Goal: Feedback & Contribution: Contribute content

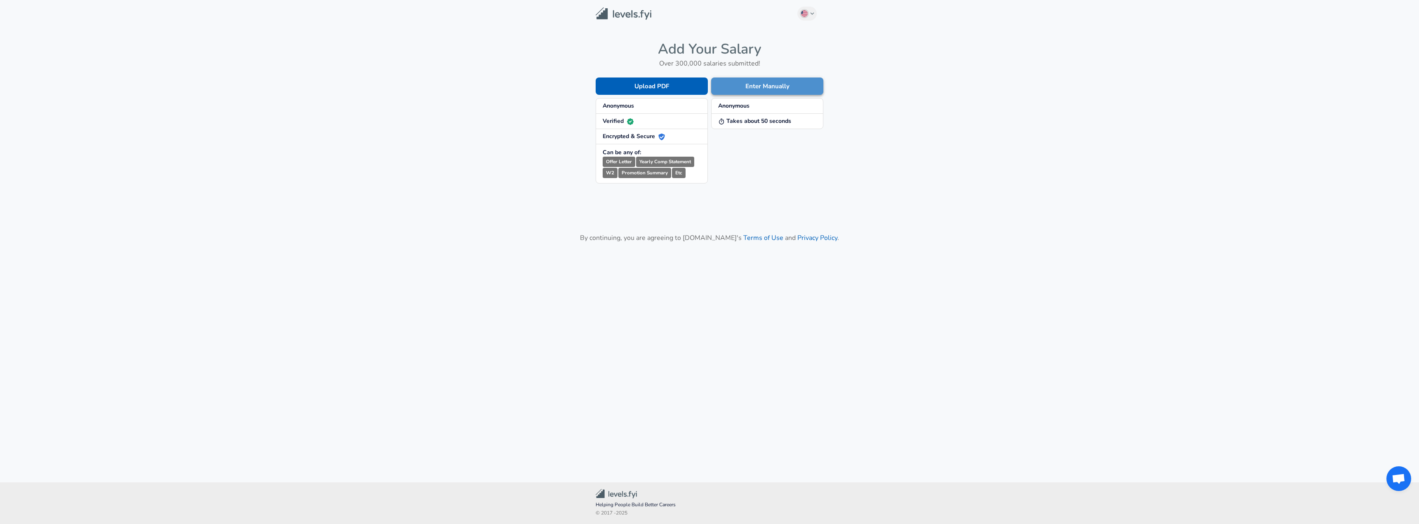
click at [761, 84] on button "Enter Manually" at bounding box center [767, 86] width 112 height 17
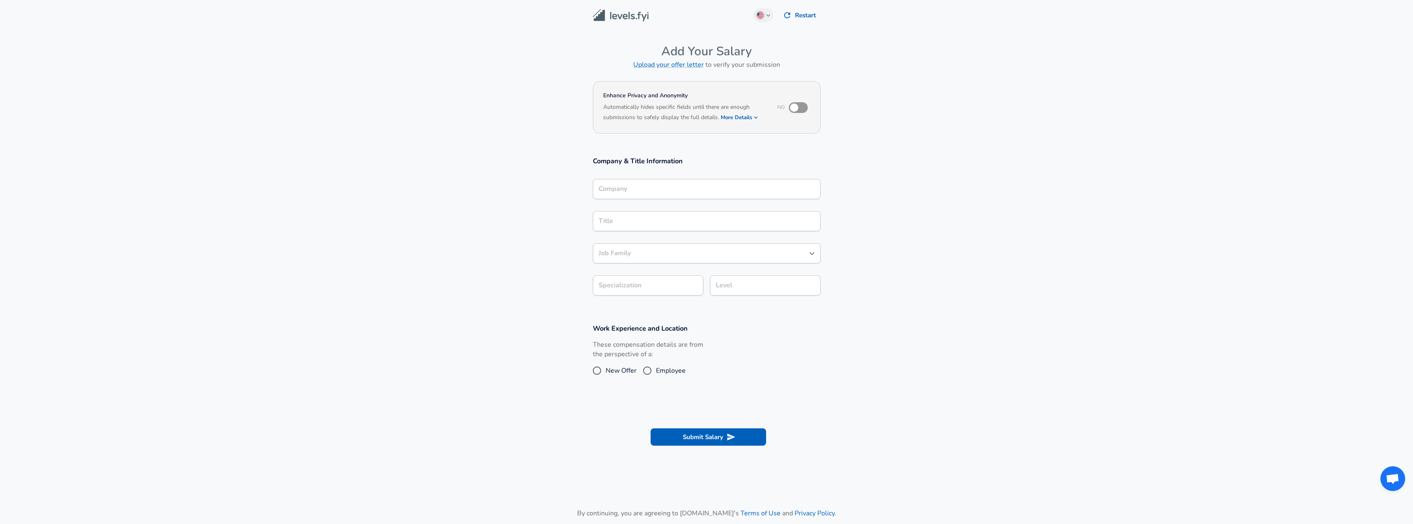
click at [680, 193] on div "Company" at bounding box center [707, 189] width 228 height 20
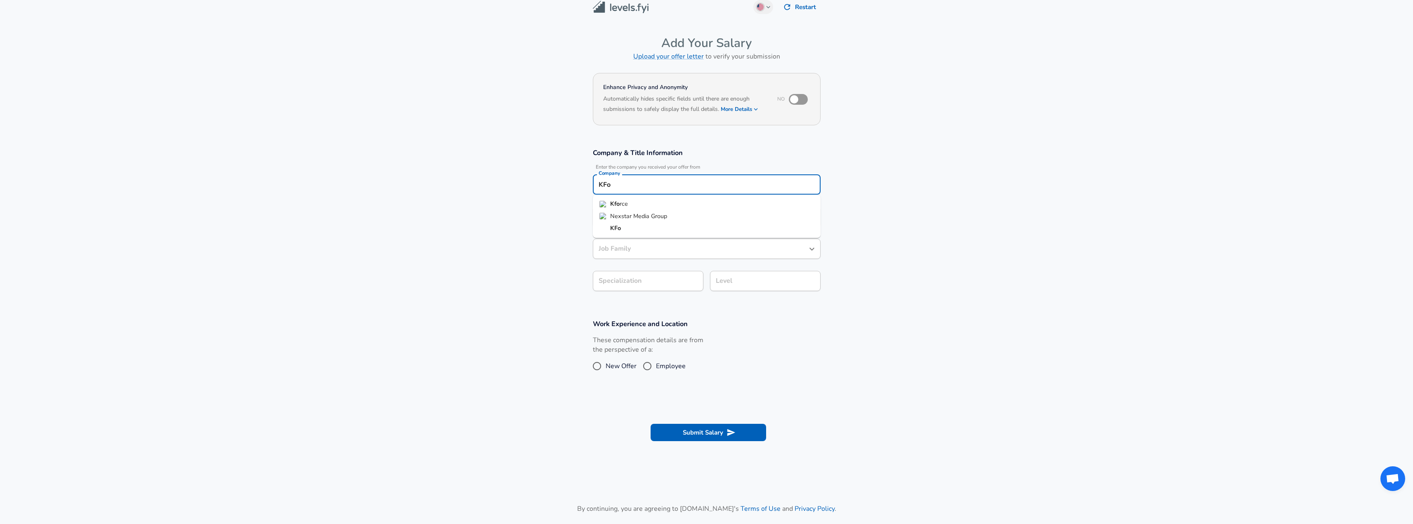
click at [677, 201] on li "Kfo rce" at bounding box center [707, 204] width 228 height 12
type input "Kforce"
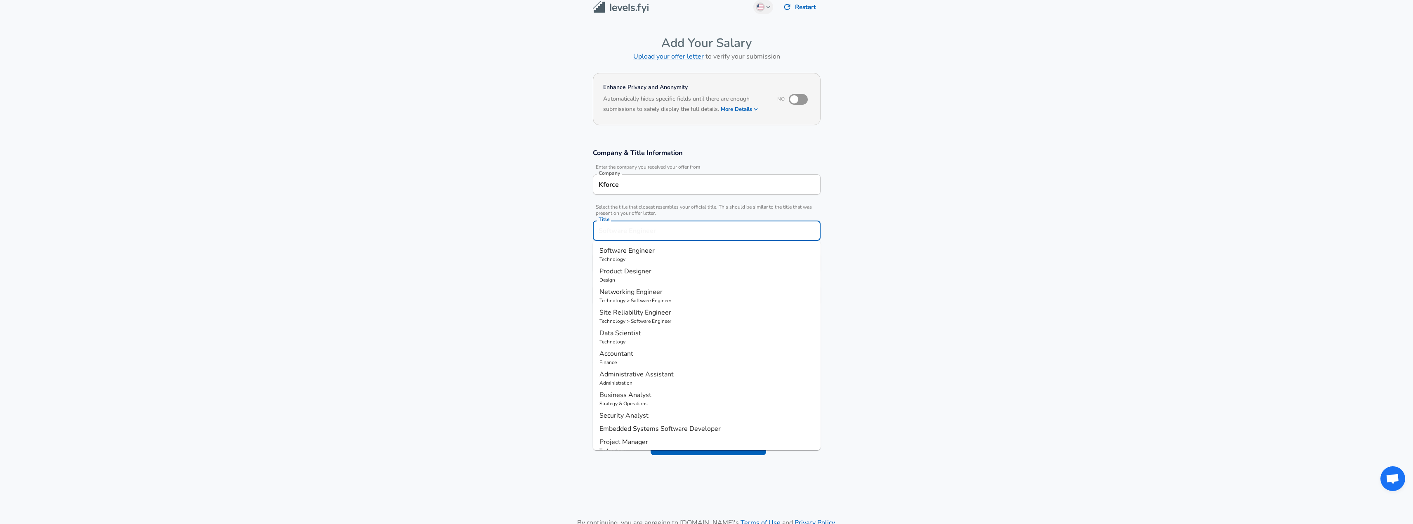
scroll to position [25, 0]
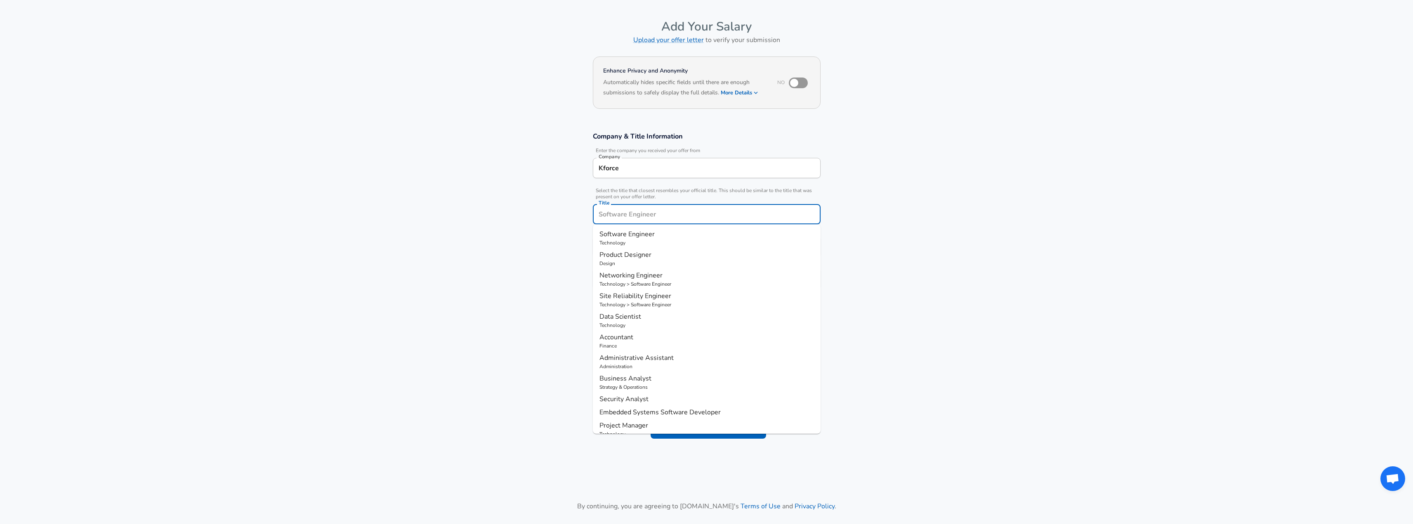
click at [659, 222] on div "Title" at bounding box center [707, 214] width 228 height 20
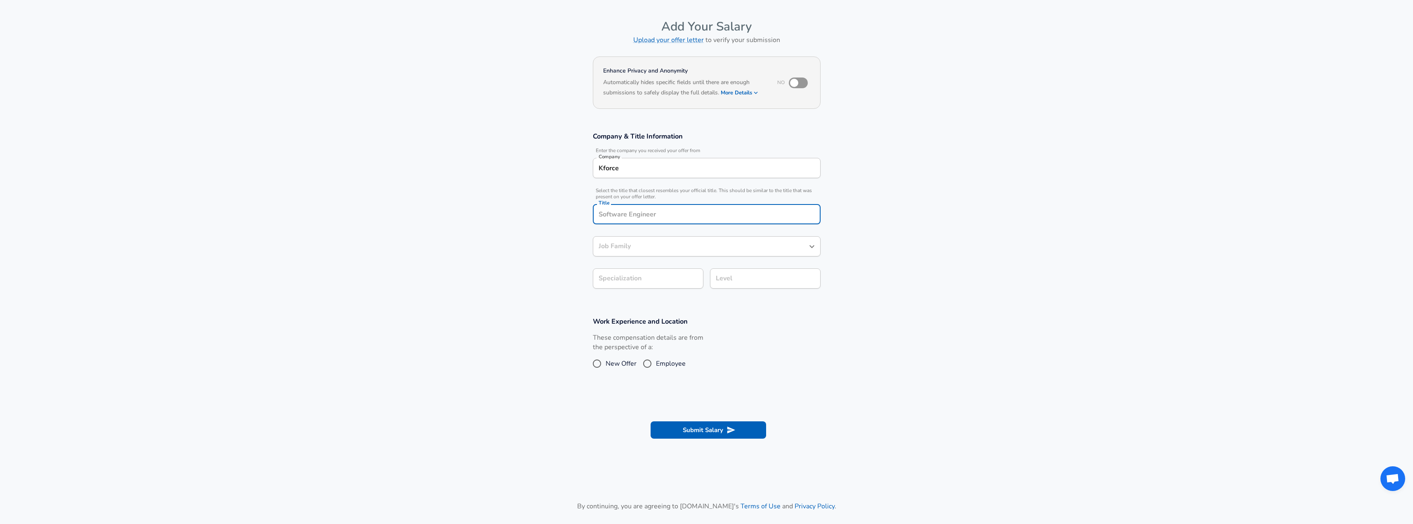
click at [662, 217] on input "Title" at bounding box center [706, 214] width 220 height 13
type input "A"
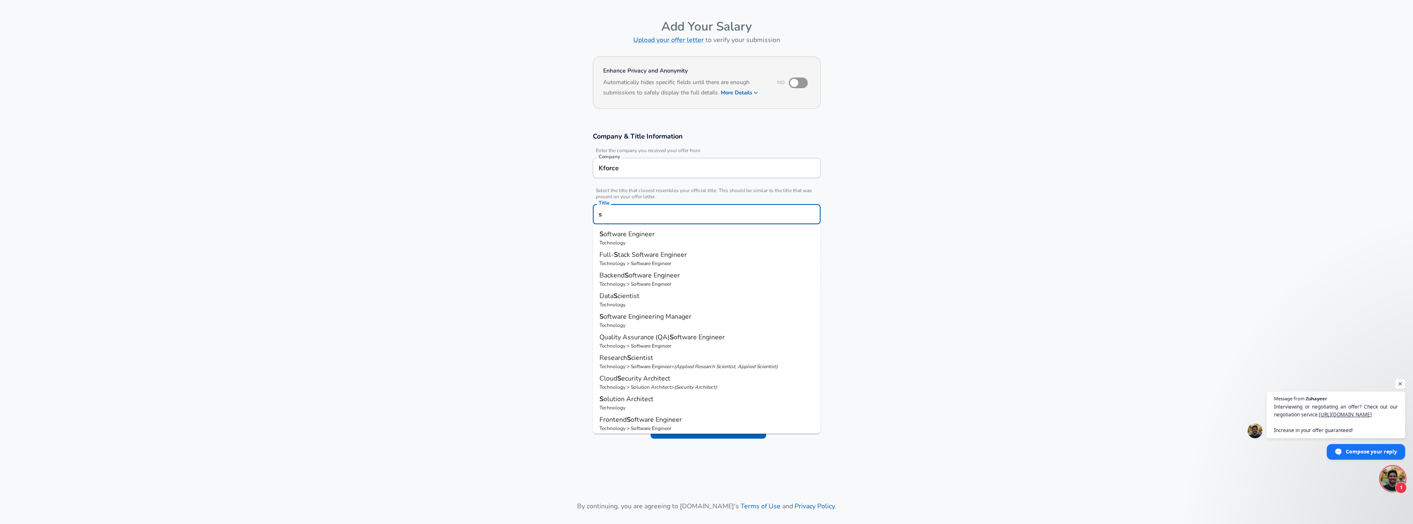
click at [660, 234] on p "S oftware Engineer" at bounding box center [706, 234] width 214 height 10
type input "Software Engineer"
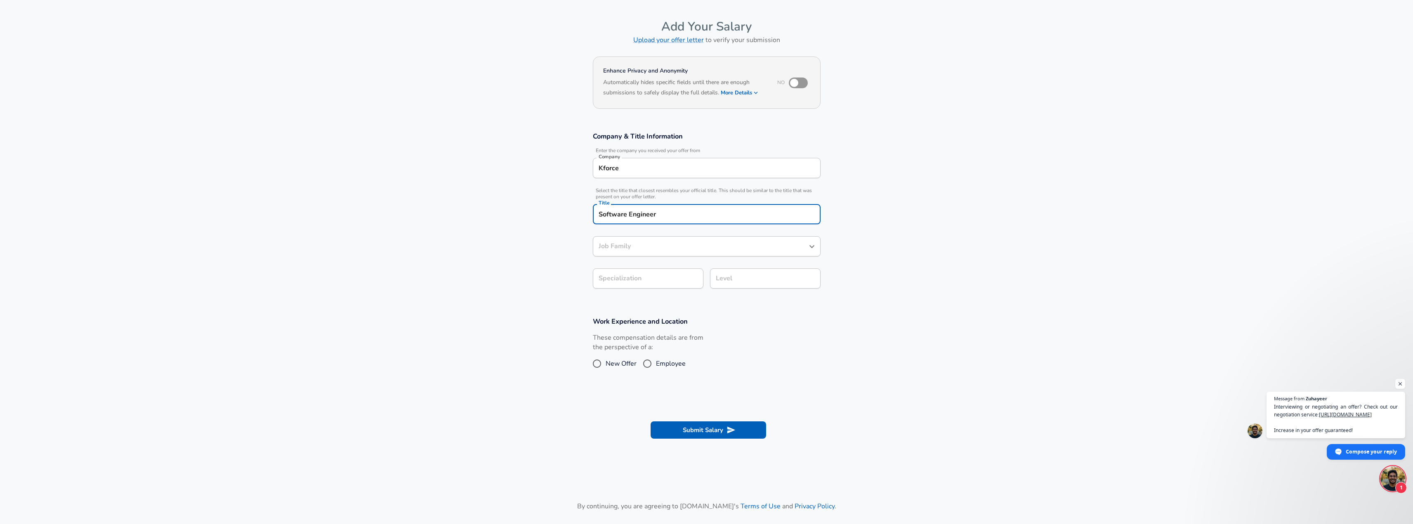
type input "Software Engineer"
click at [668, 278] on body "English ([GEOGRAPHIC_DATA]) Change Restart Add Your Salary Upload your offer le…" at bounding box center [706, 237] width 1413 height 524
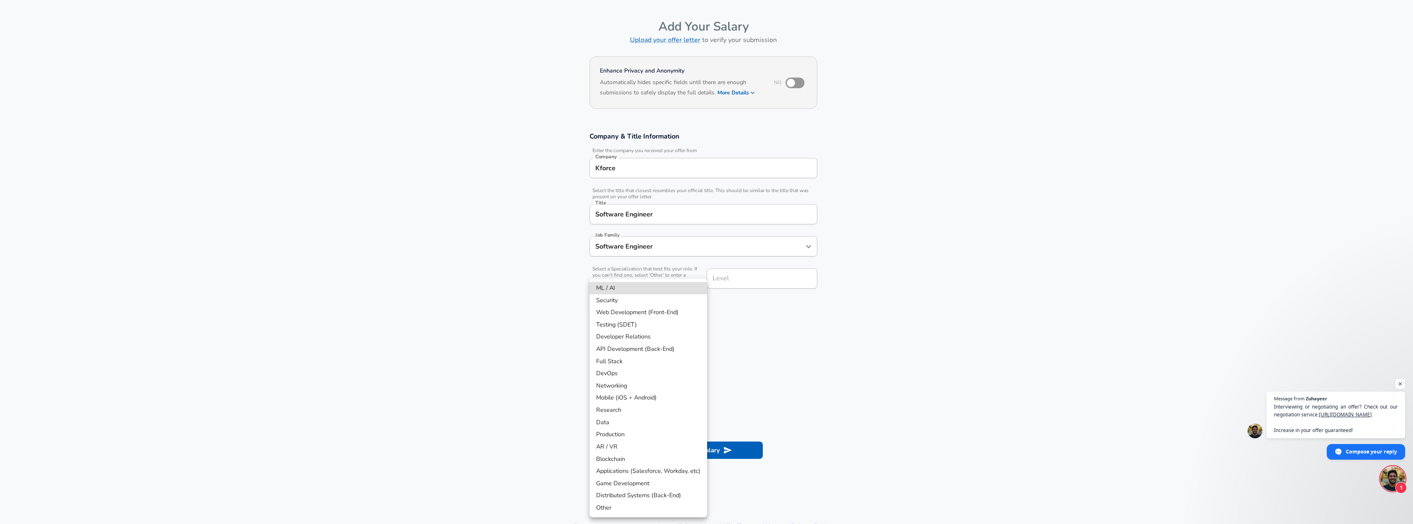
scroll to position [49, 0]
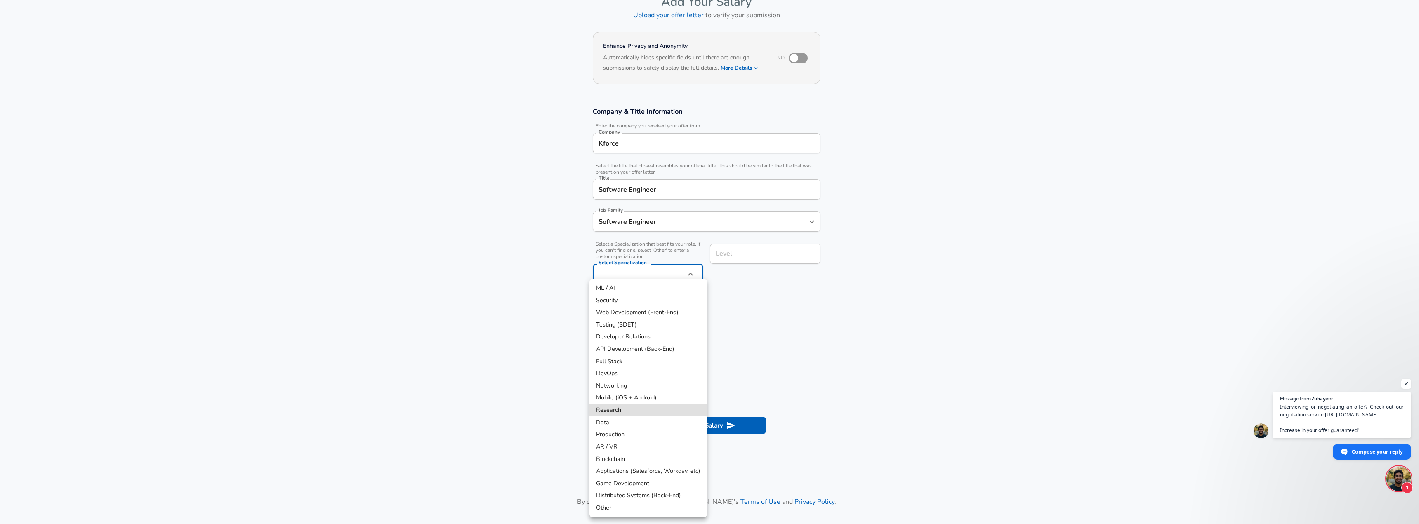
click at [662, 289] on li "ML / AI" at bounding box center [648, 288] width 118 height 12
type input "ML / AI"
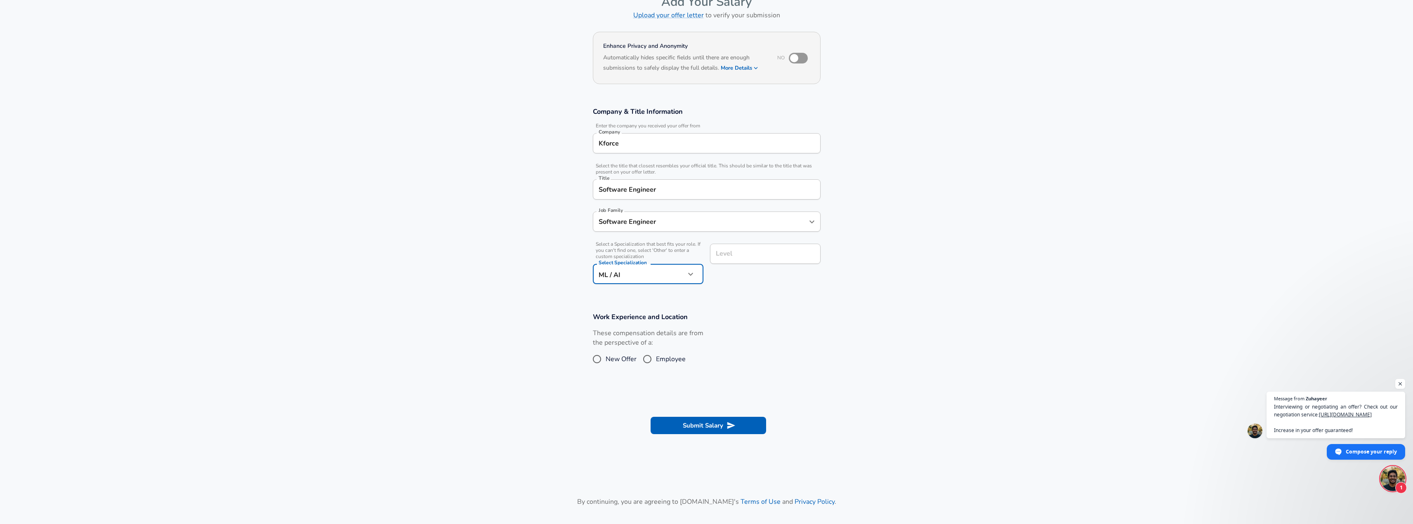
click at [736, 252] on input "Level" at bounding box center [765, 253] width 103 height 13
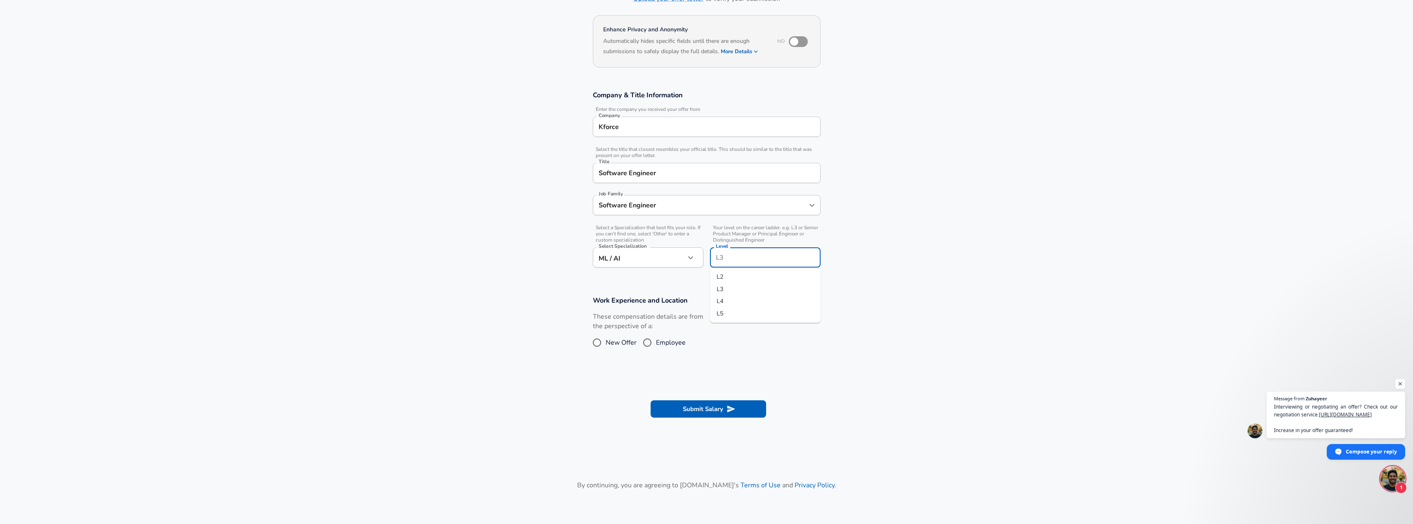
click at [741, 297] on li "L4" at bounding box center [765, 301] width 111 height 12
type input "L4"
click at [647, 342] on input "Employee" at bounding box center [647, 342] width 17 height 13
radio input "true"
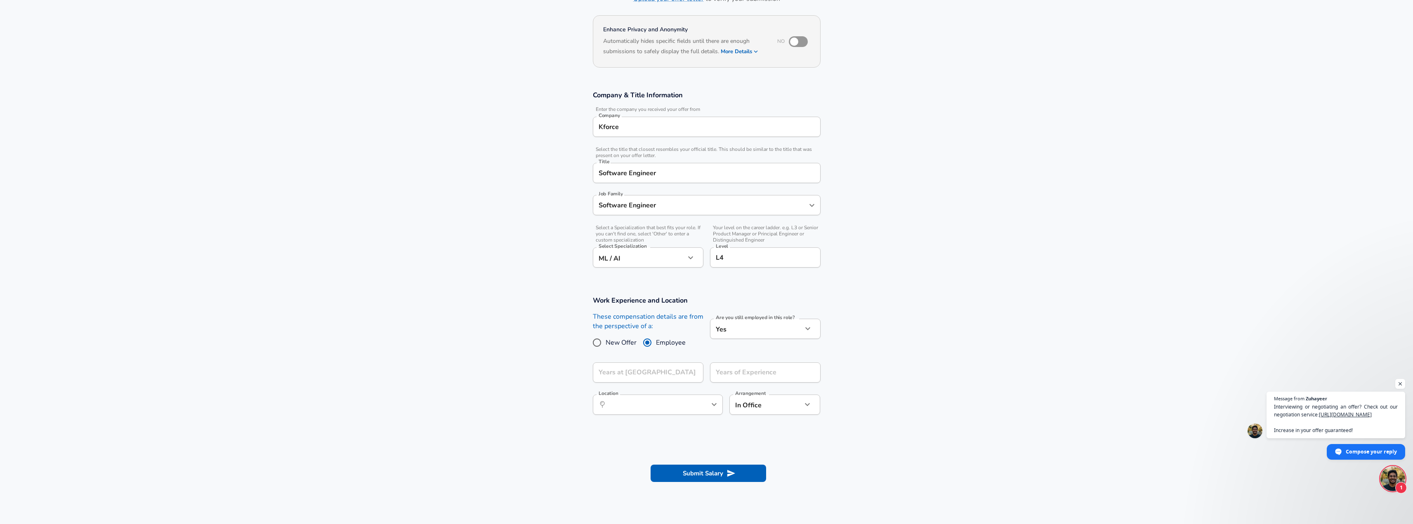
click at [730, 333] on body "English ([GEOGRAPHIC_DATA]) Change Restart Add Your Salary Upload your offer le…" at bounding box center [706, 196] width 1413 height 524
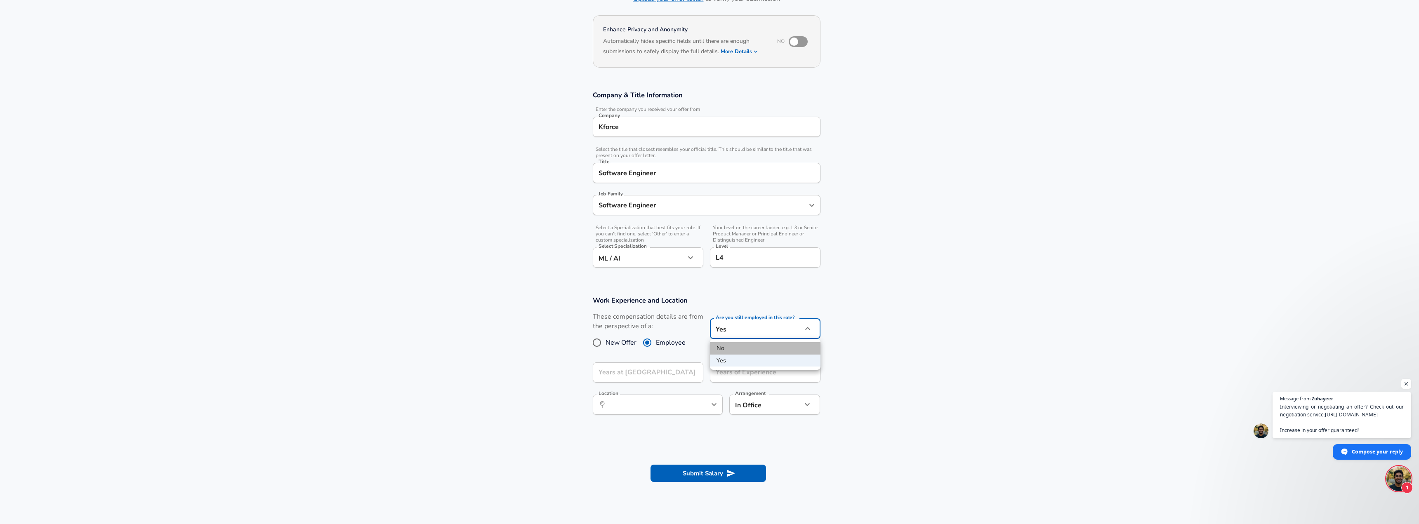
click at [731, 348] on li "No" at bounding box center [765, 348] width 111 height 12
type input "no"
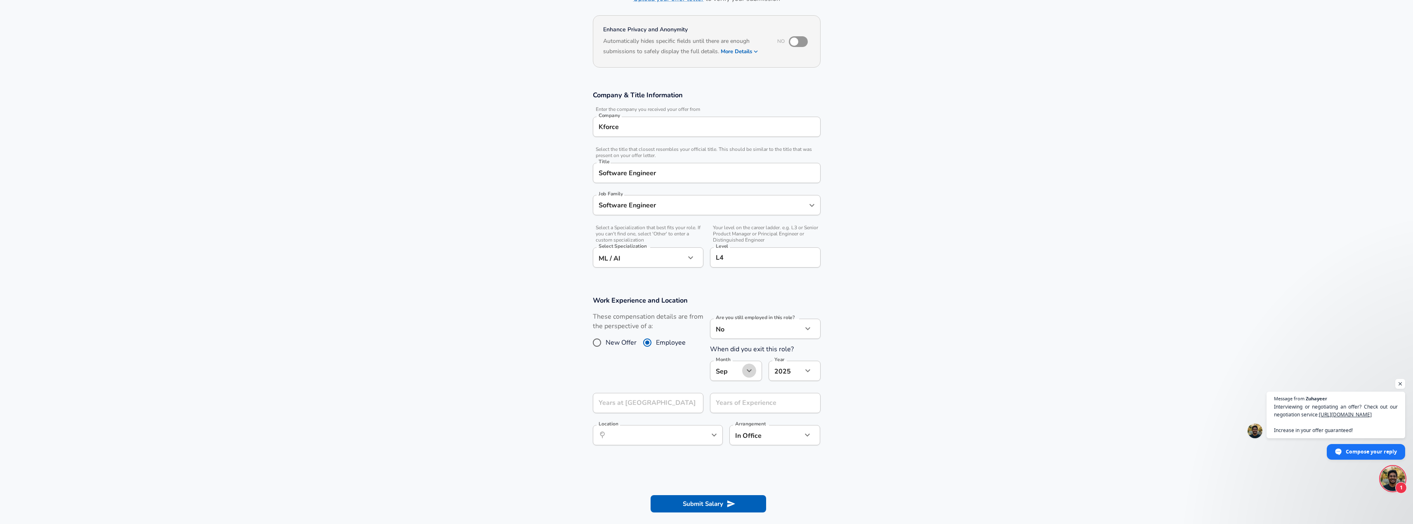
click at [749, 370] on icon "button" at bounding box center [749, 371] width 10 height 10
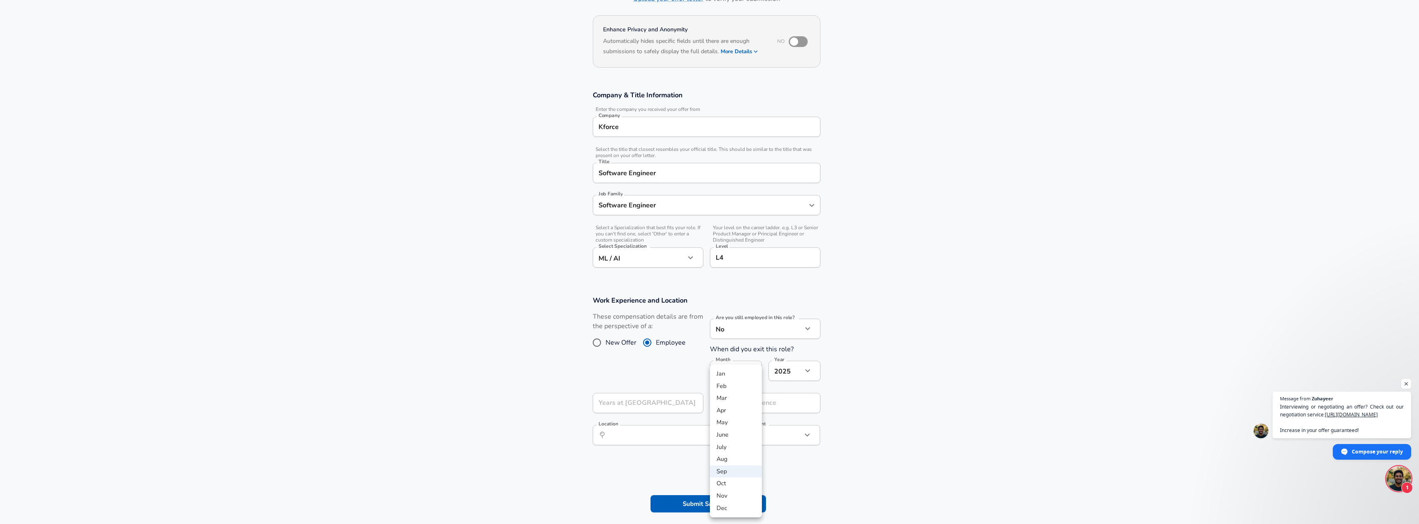
click at [739, 384] on li "Feb" at bounding box center [736, 386] width 52 height 12
type input "2"
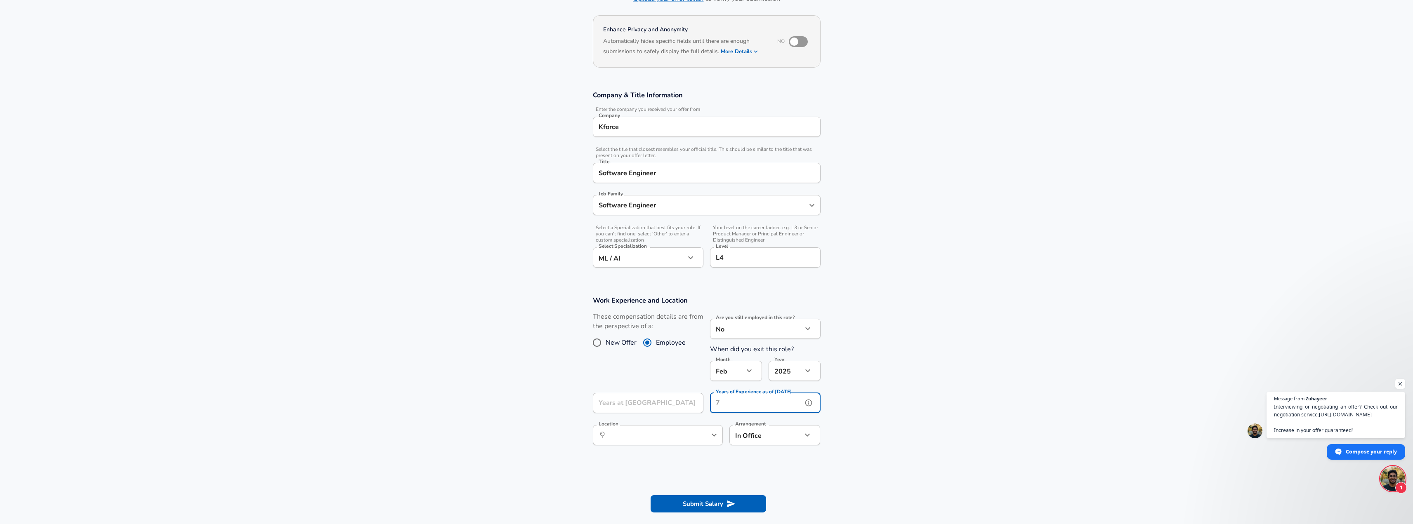
click at [739, 403] on input "Years of Experience as of [DATE]" at bounding box center [756, 403] width 92 height 20
type input "9"
click at [768, 432] on body "English ([GEOGRAPHIC_DATA]) Change Restart Add Your Salary Upload your offer le…" at bounding box center [706, 196] width 1413 height 524
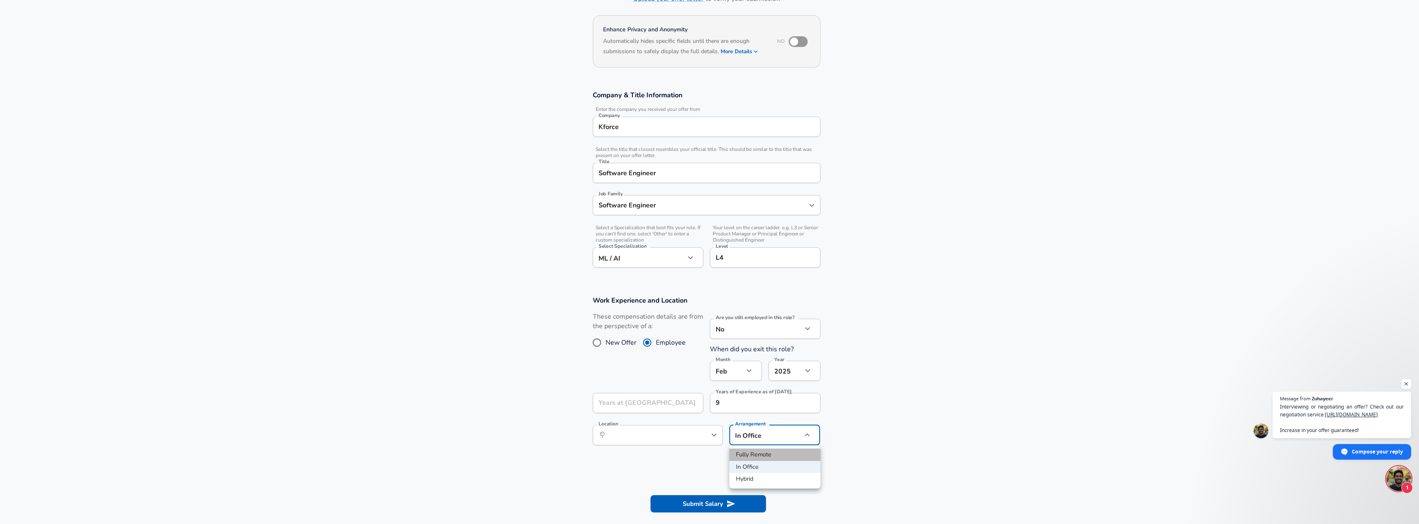
click at [764, 456] on li "Fully Remote" at bounding box center [774, 455] width 91 height 12
type input "remote"
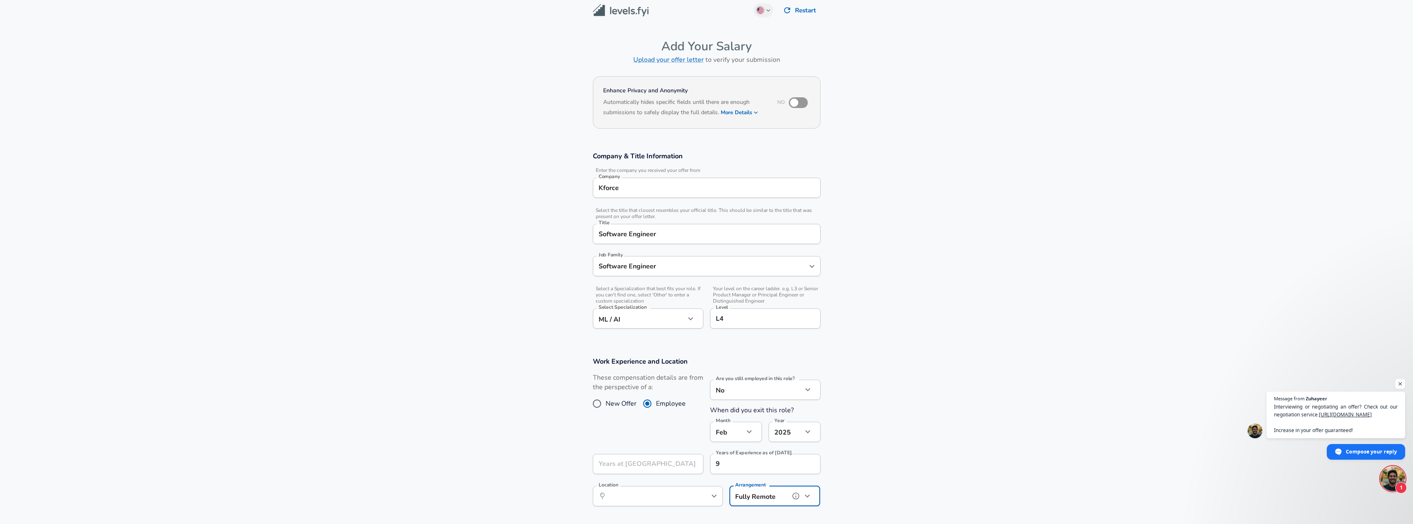
scroll to position [0, 0]
click at [800, 108] on input "checkbox" at bounding box center [794, 108] width 47 height 16
checkbox input "true"
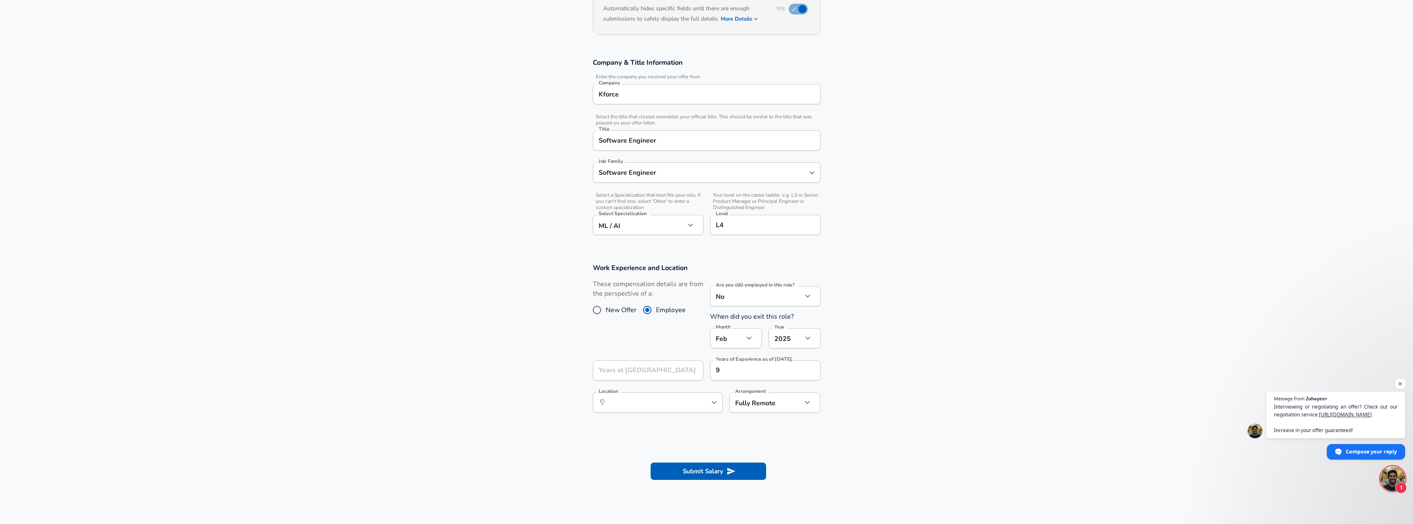
scroll to position [124, 0]
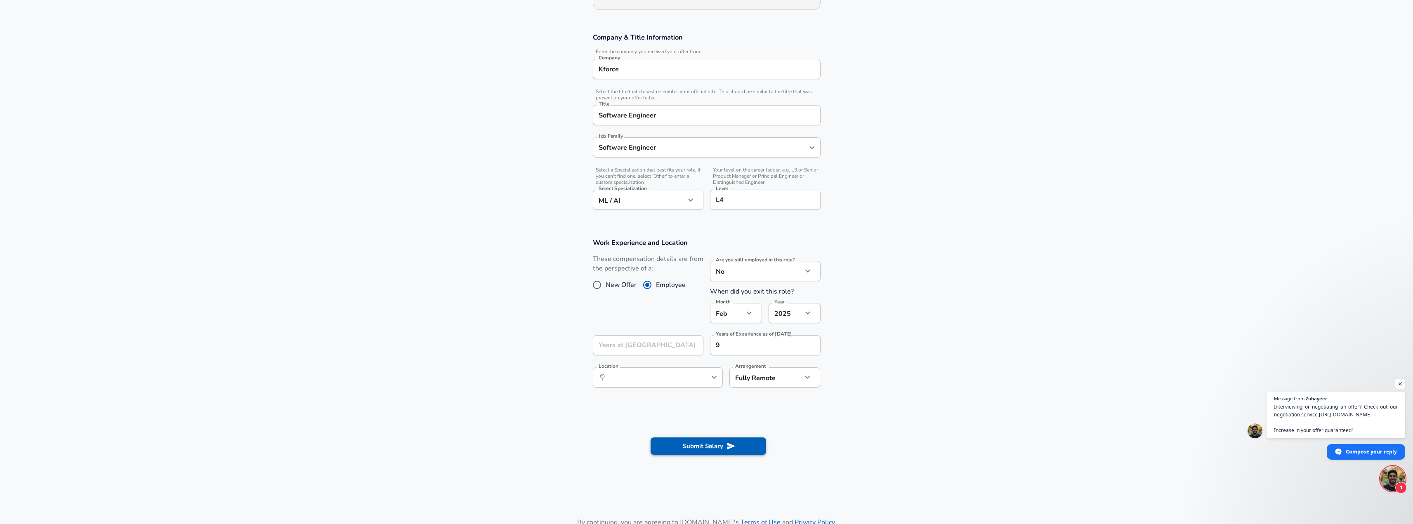
click at [718, 449] on button "Submit Salary" at bounding box center [708, 446] width 115 height 17
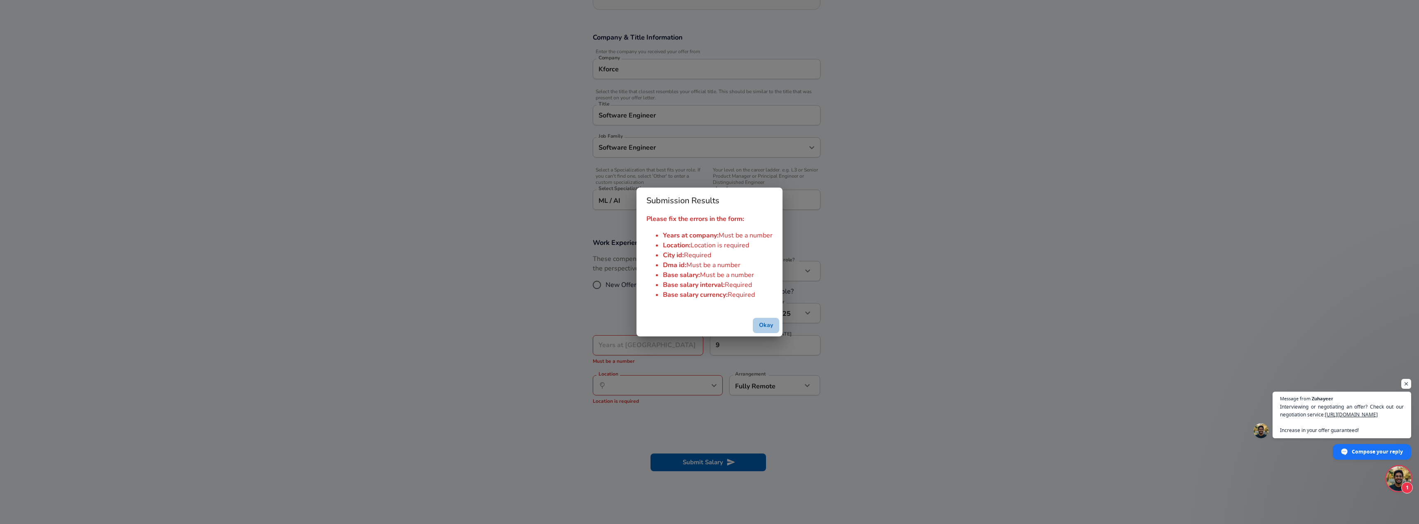
click at [769, 327] on button "Okay" at bounding box center [766, 325] width 26 height 15
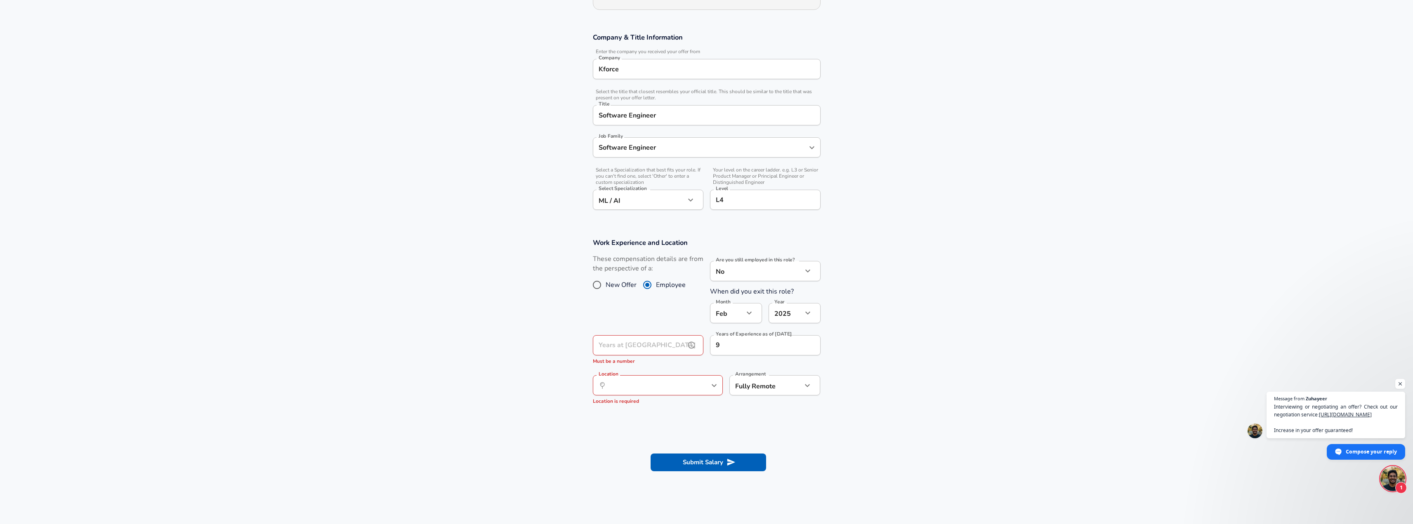
click at [663, 347] on input "Years at [GEOGRAPHIC_DATA]" at bounding box center [639, 345] width 92 height 20
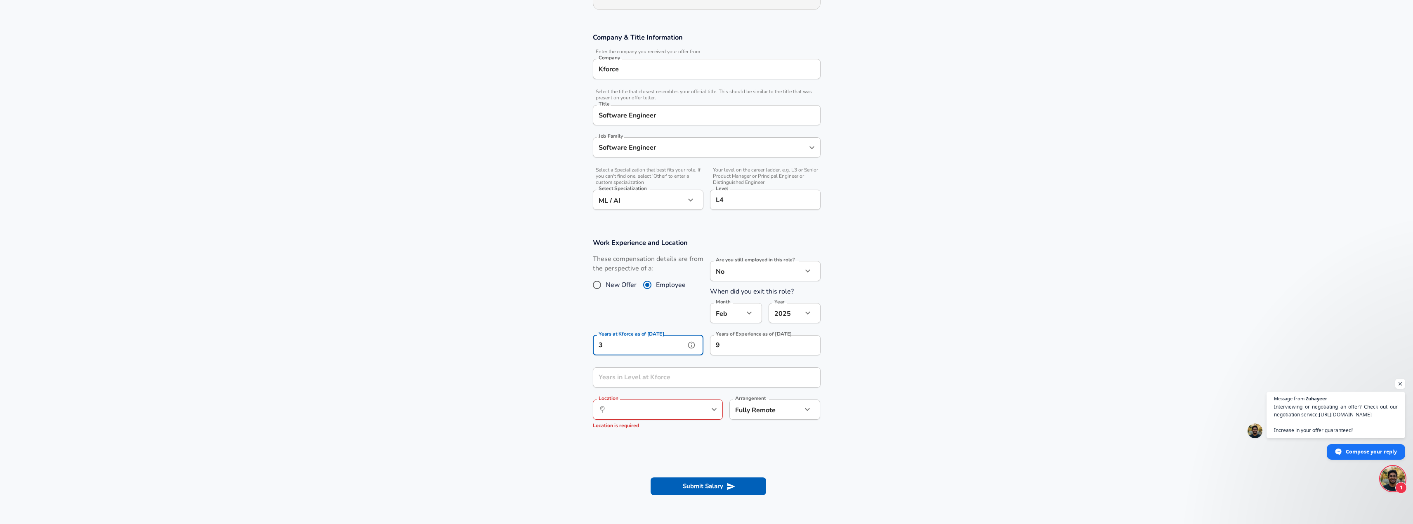
type input "3"
click at [673, 380] on input "Years in Level at Kforce" at bounding box center [698, 378] width 210 height 20
type input "3"
click at [683, 413] on input "Location" at bounding box center [648, 409] width 85 height 13
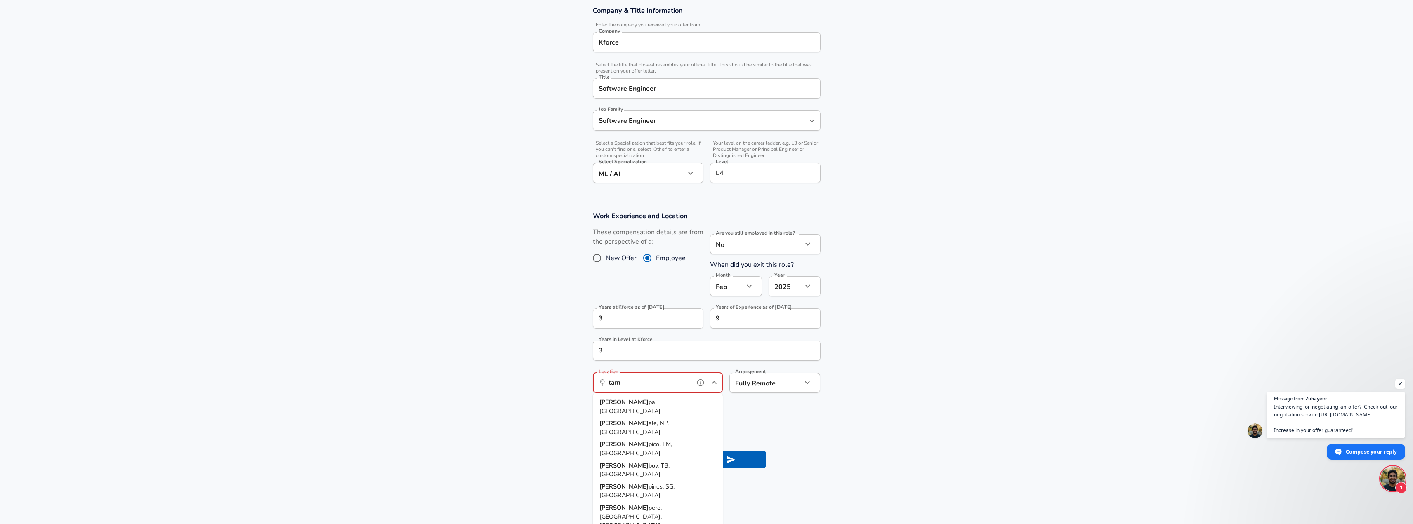
scroll to position [165, 0]
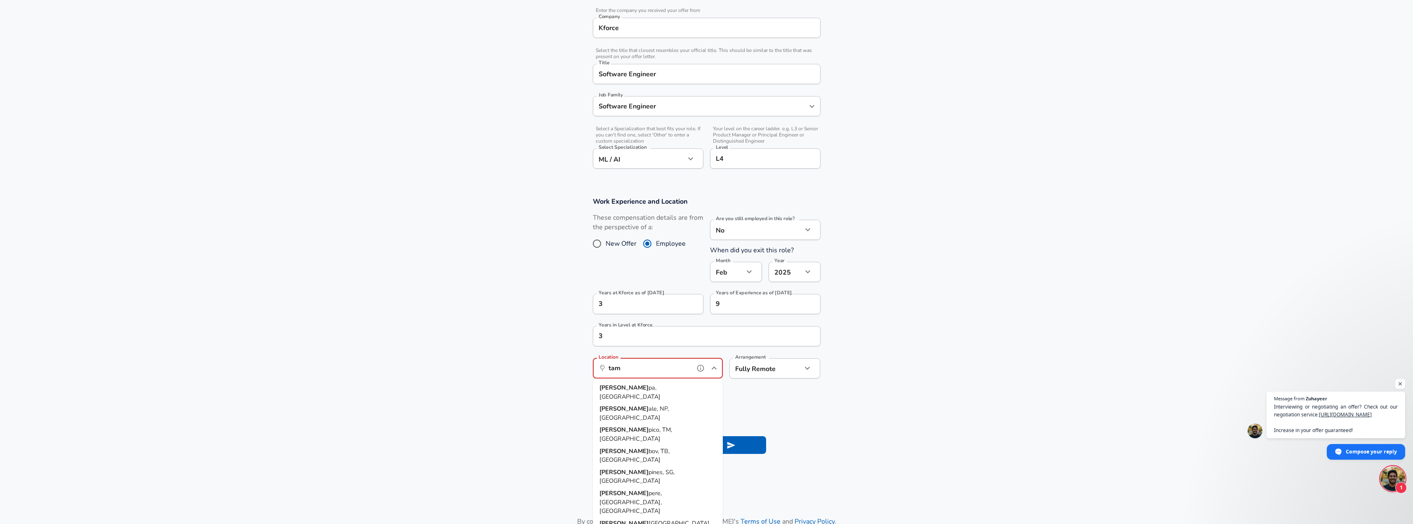
click at [679, 388] on li "Tam pa, [GEOGRAPHIC_DATA]" at bounding box center [658, 392] width 130 height 21
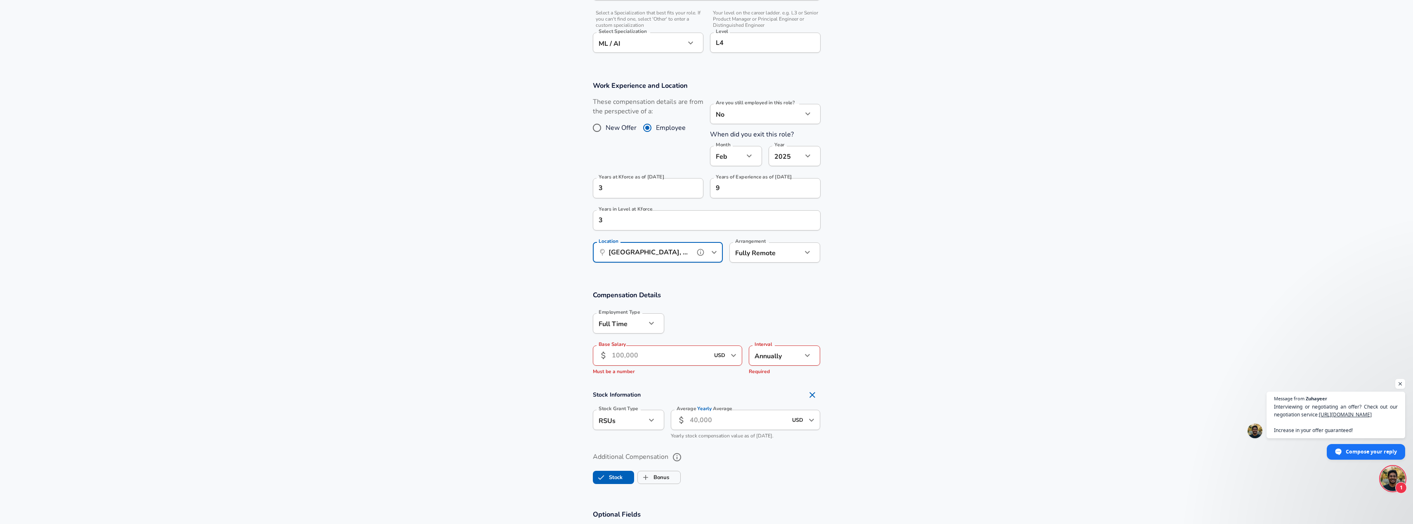
scroll to position [289, 0]
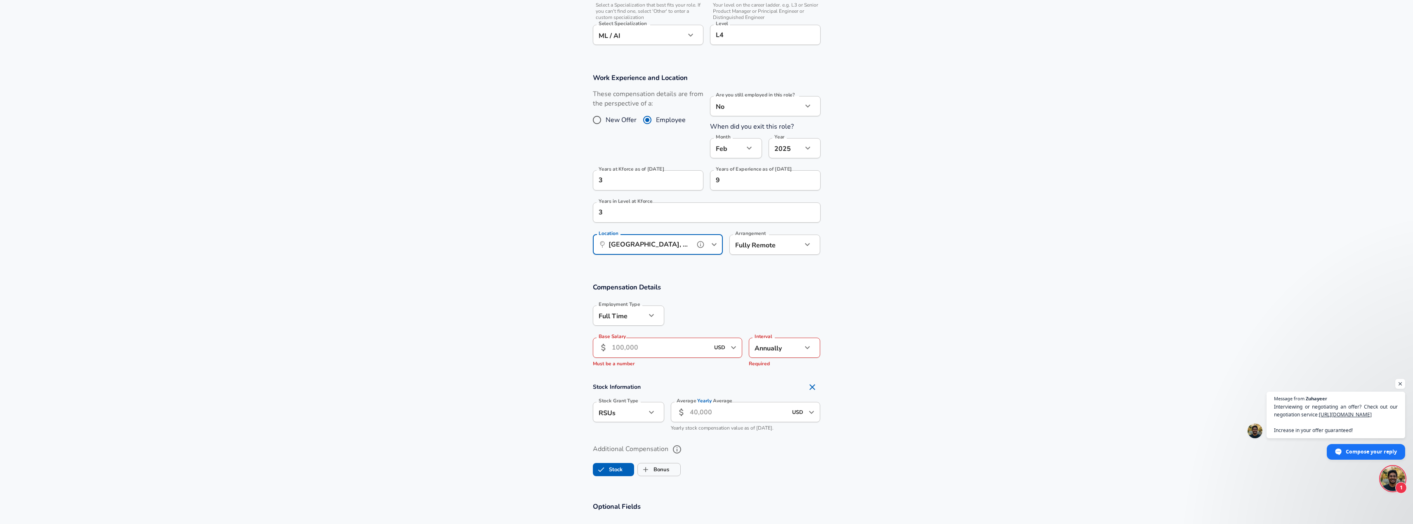
type input "[GEOGRAPHIC_DATA], [GEOGRAPHIC_DATA]"
click at [661, 348] on input "Base Salary" at bounding box center [661, 348] width 98 height 20
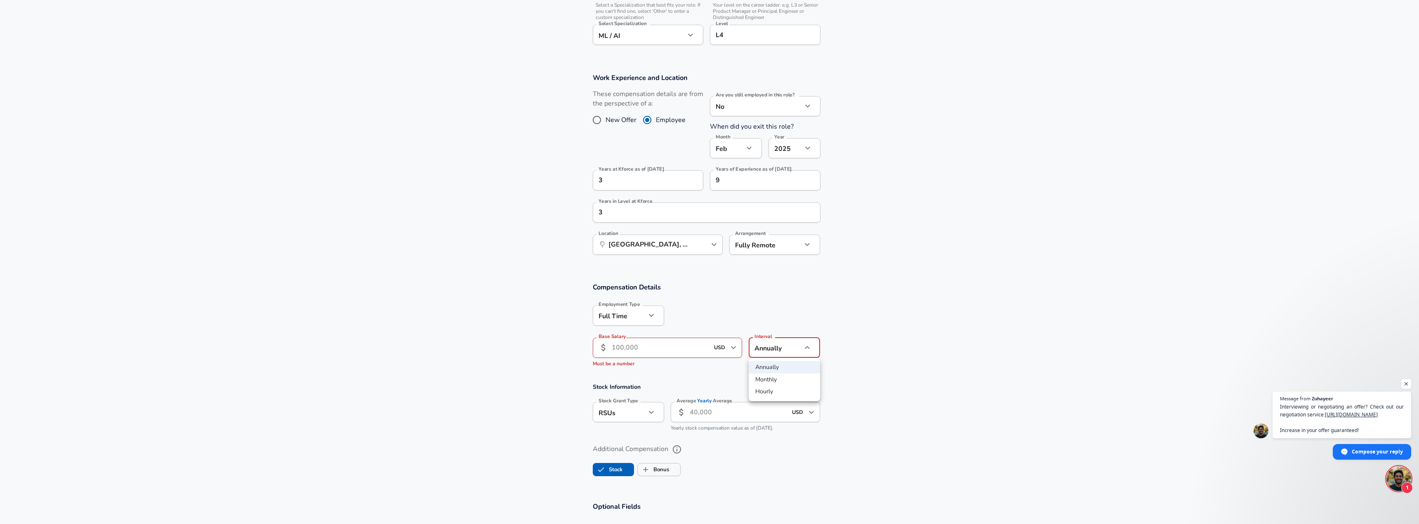
drag, startPoint x: 775, startPoint y: 393, endPoint x: 764, endPoint y: 387, distance: 12.5
click at [774, 393] on li "Hourly" at bounding box center [784, 392] width 71 height 12
type input "hourly"
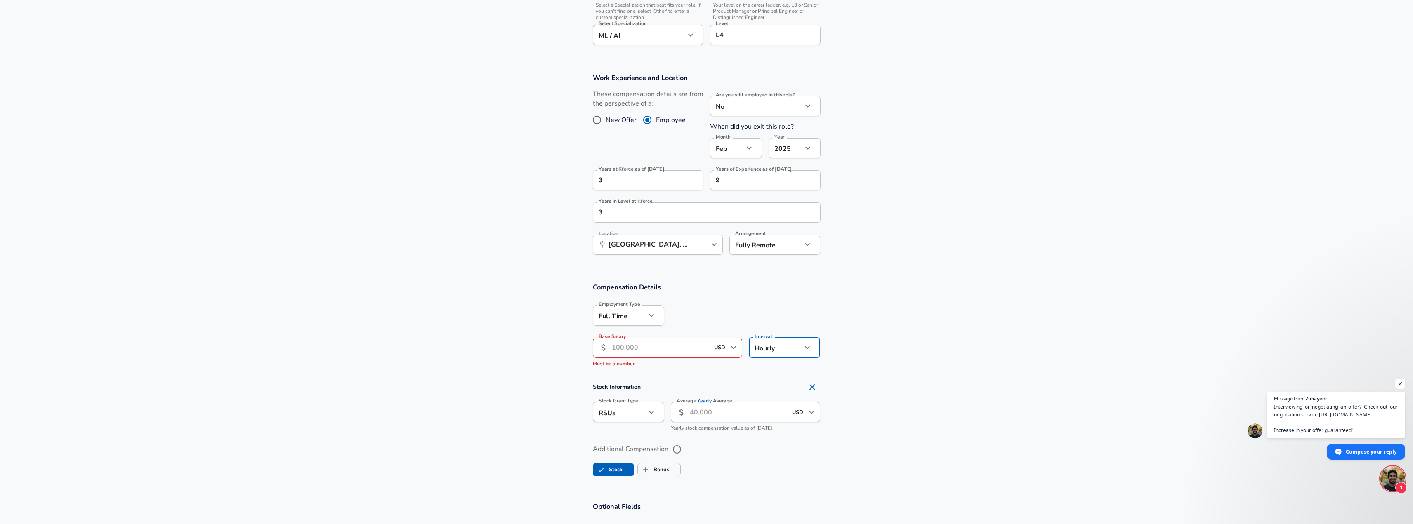
click at [676, 346] on input "Base Salary" at bounding box center [661, 348] width 98 height 20
type input "72.5"
click at [478, 424] on section "Stock Information Stock Grant Type RSUs stock Stock Grant Type Average Yearly A…" at bounding box center [706, 399] width 1413 height 57
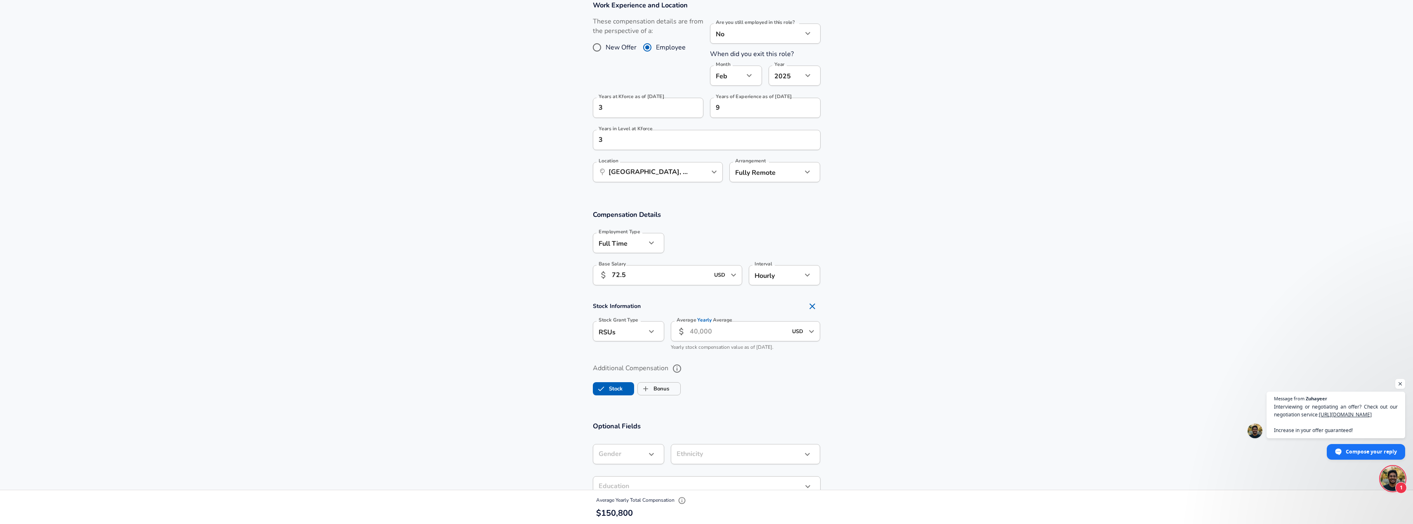
scroll to position [371, 0]
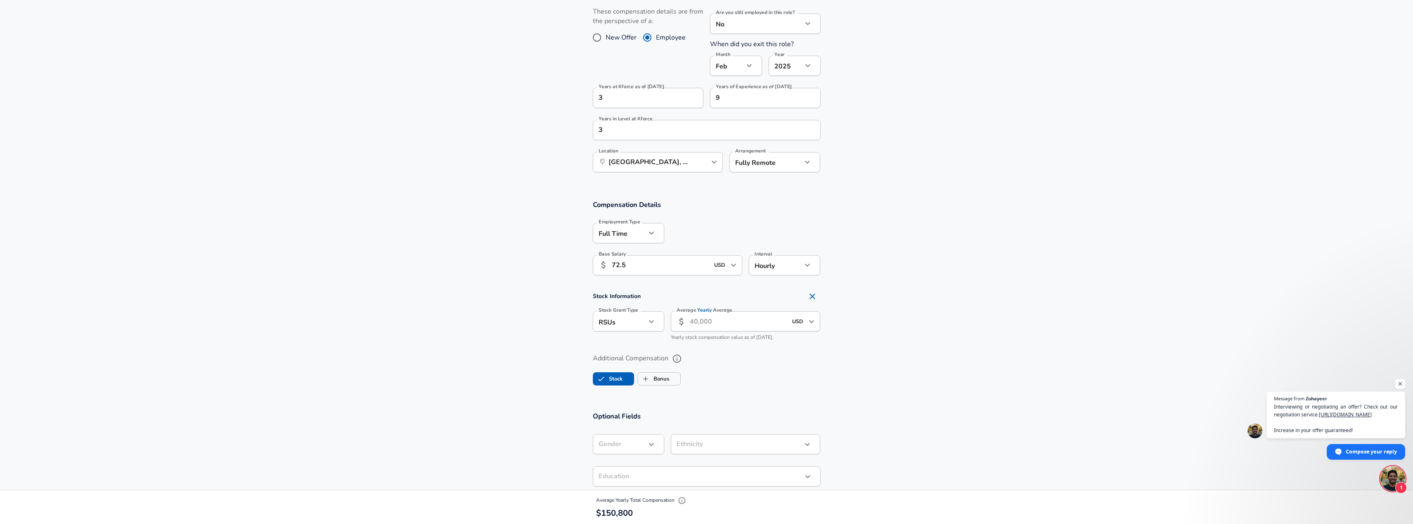
click at [655, 322] on icon "button" at bounding box center [651, 322] width 10 height 10
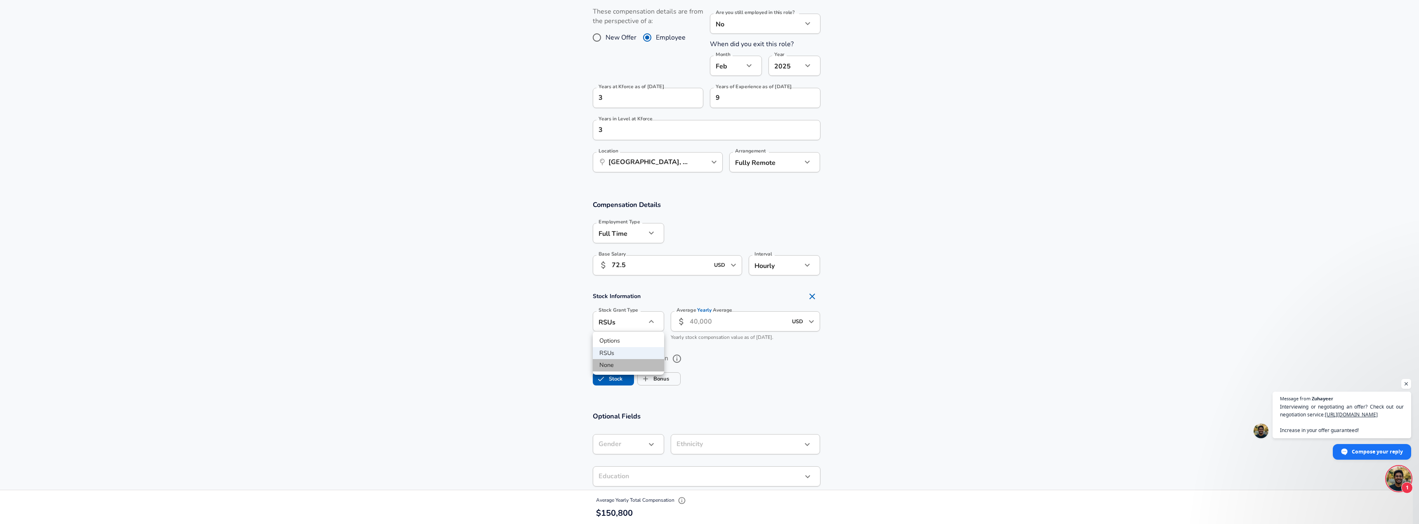
click at [646, 362] on li "None" at bounding box center [628, 365] width 71 height 12
type input "none"
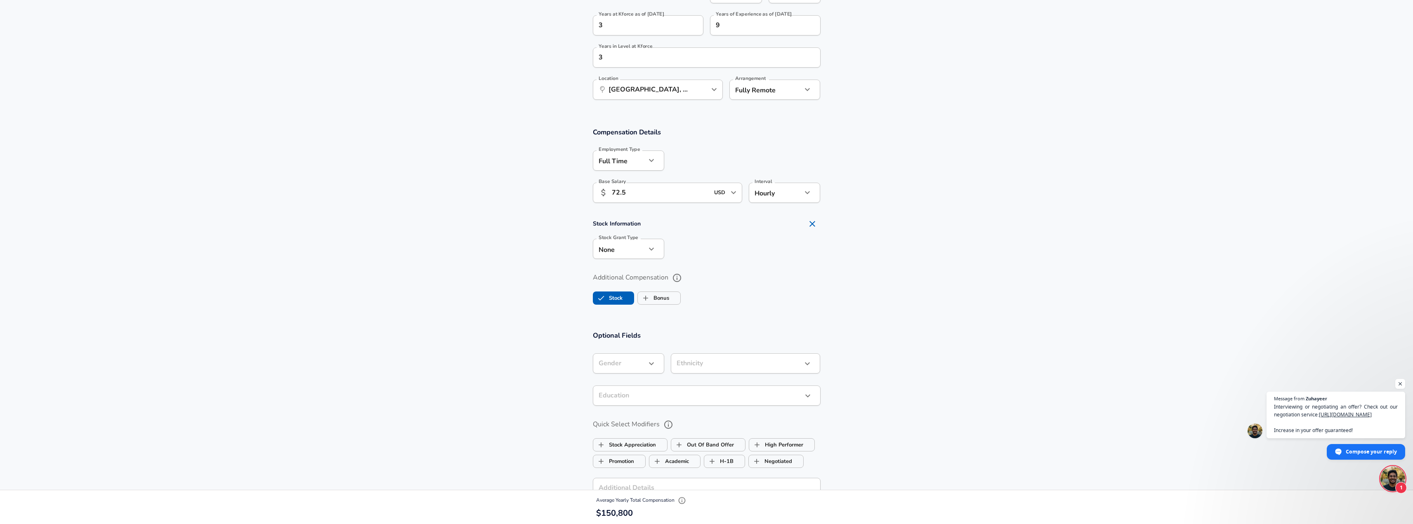
scroll to position [454, 0]
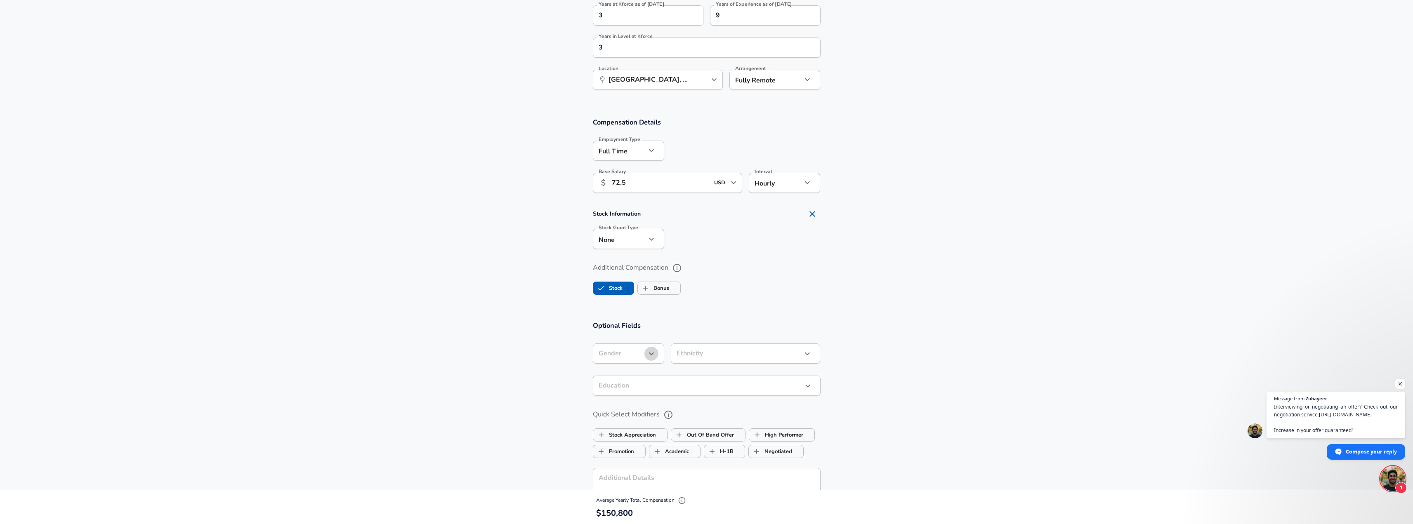
click at [657, 355] on button "button" at bounding box center [651, 354] width 14 height 14
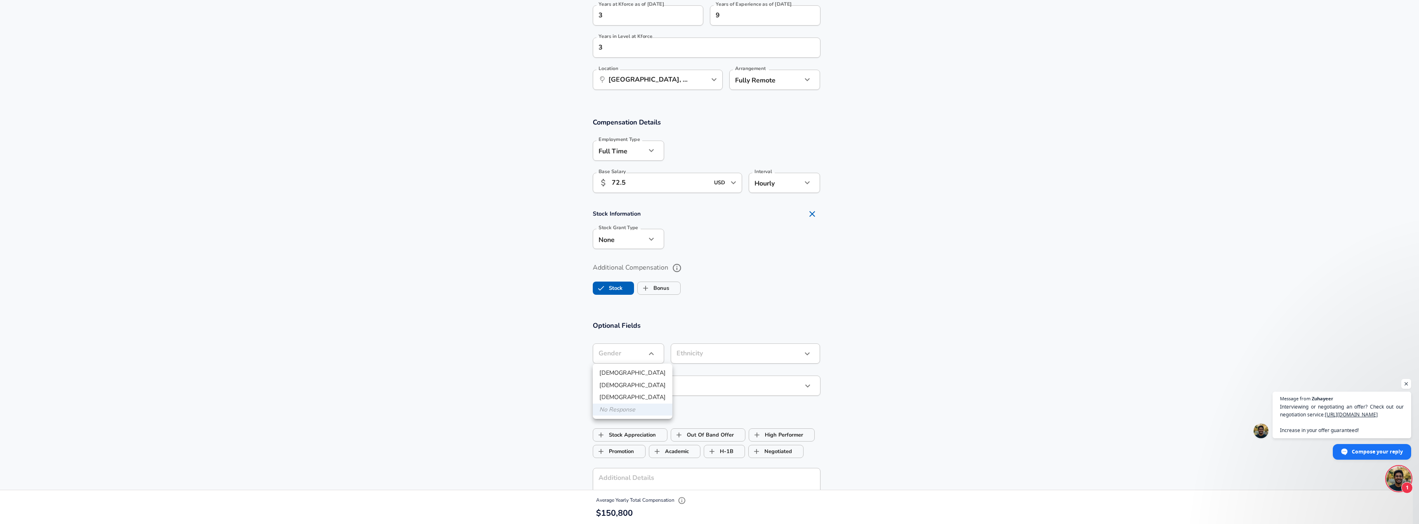
click at [657, 355] on div at bounding box center [709, 262] width 1419 height 524
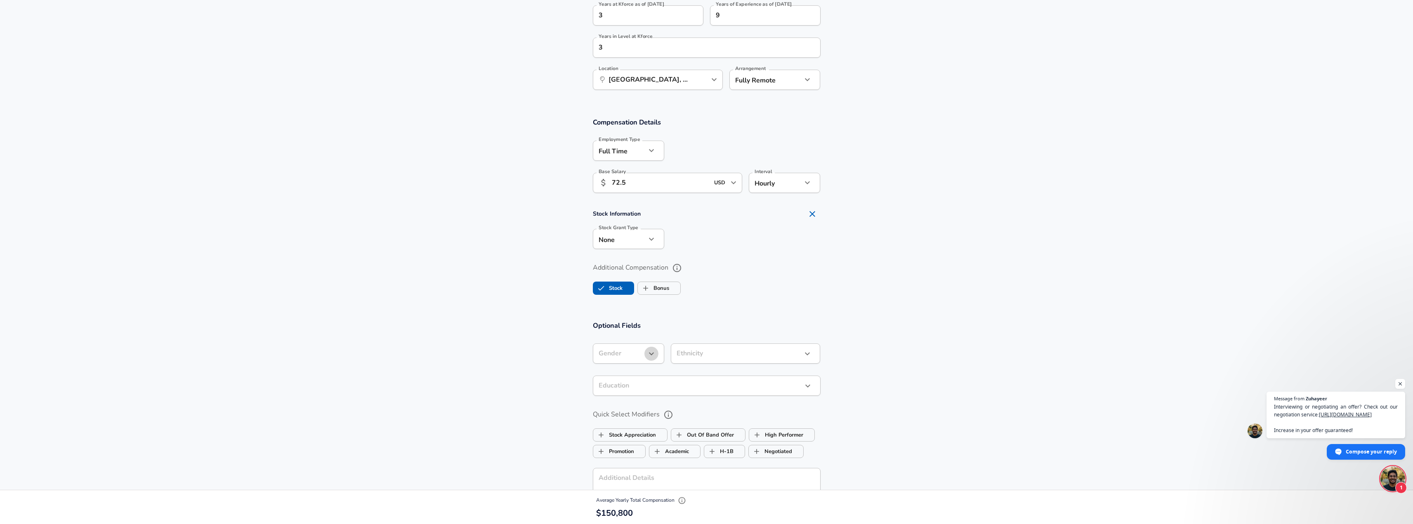
click at [657, 355] on button "button" at bounding box center [651, 354] width 14 height 14
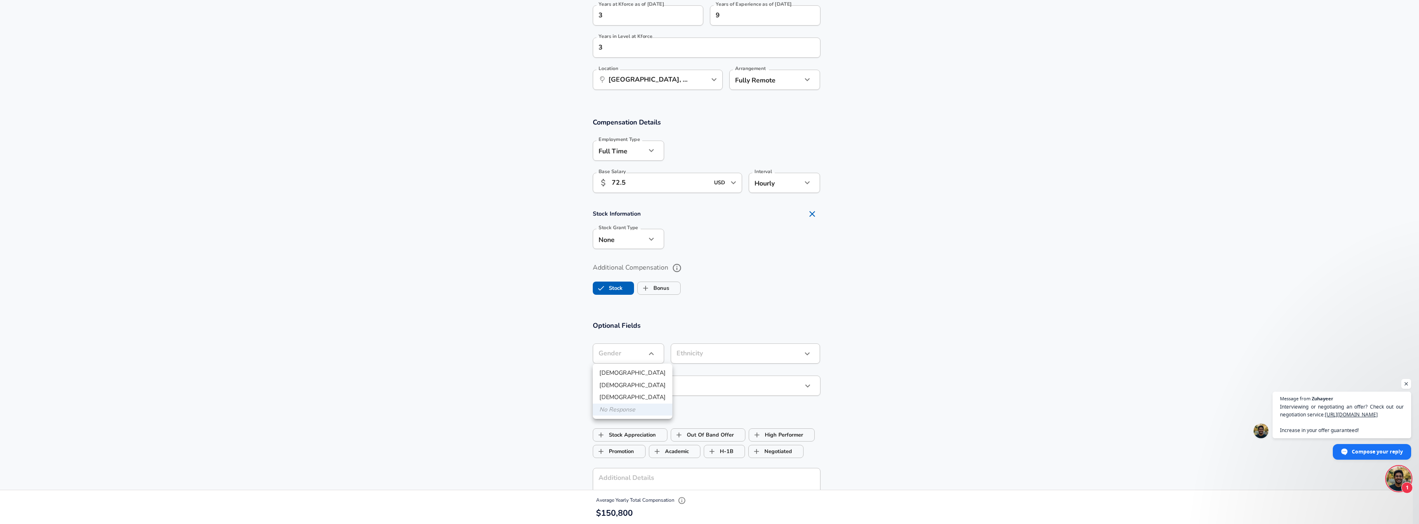
click at [641, 367] on li "[DEMOGRAPHIC_DATA]" at bounding box center [633, 373] width 80 height 12
type input "[DEMOGRAPHIC_DATA]"
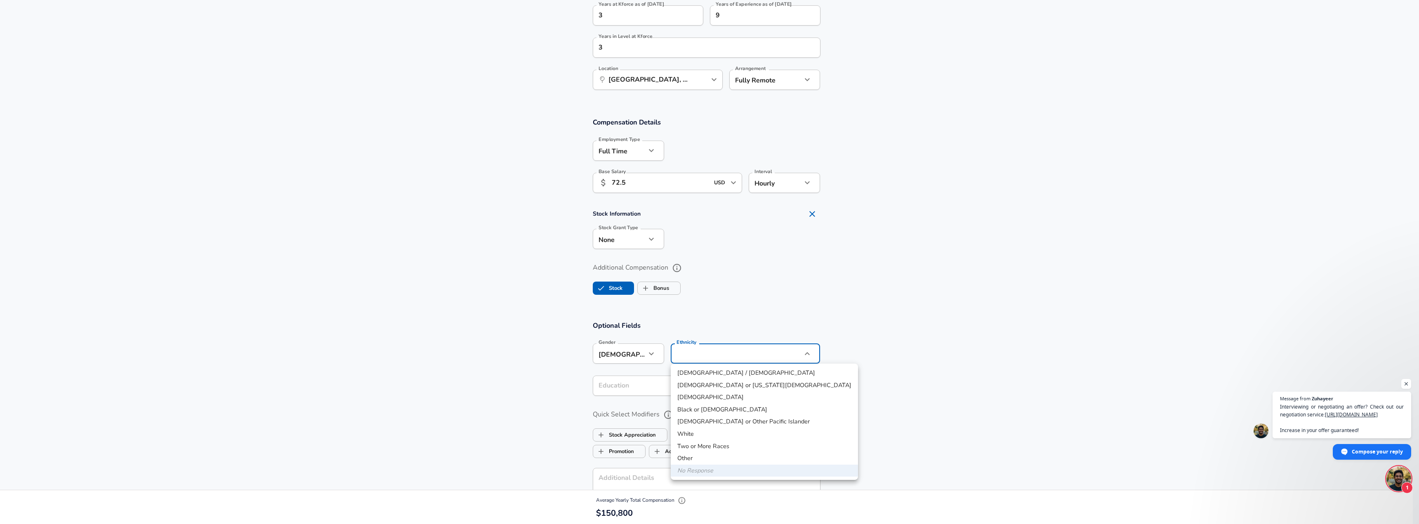
click at [728, 398] on li "[DEMOGRAPHIC_DATA]" at bounding box center [764, 397] width 187 height 12
type input "[DEMOGRAPHIC_DATA]"
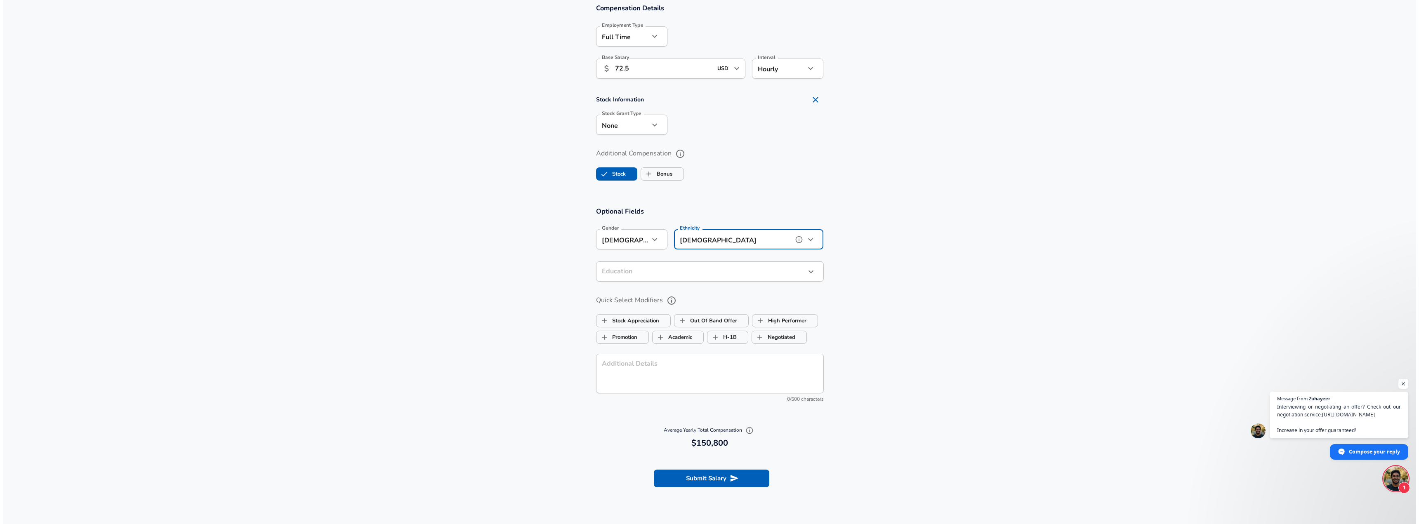
scroll to position [577, 0]
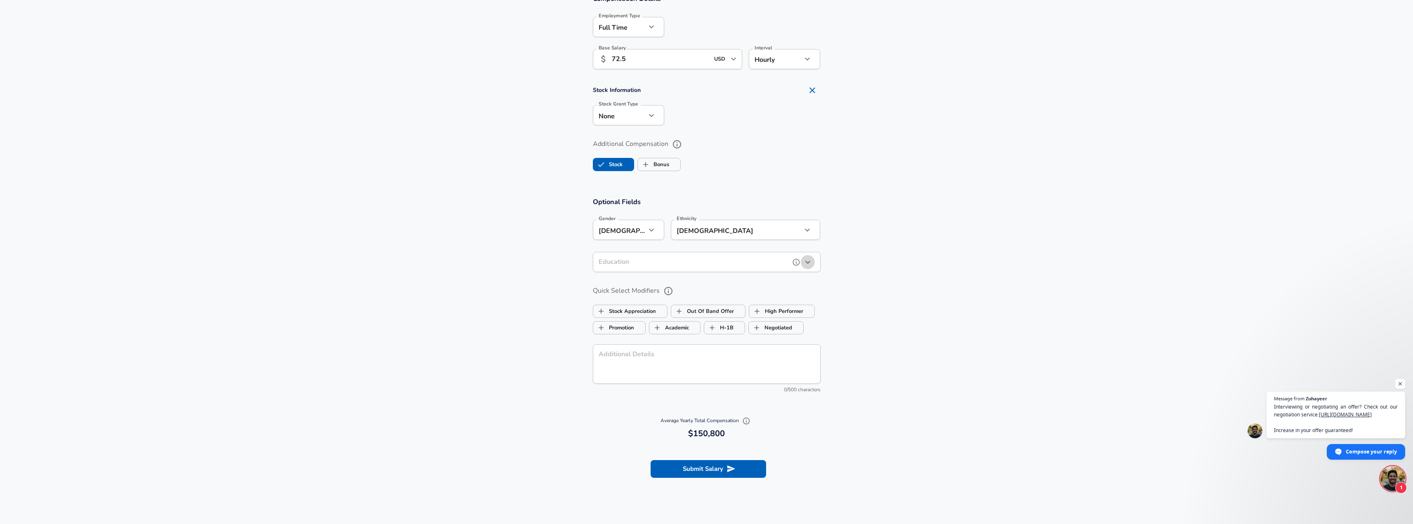
click at [806, 265] on icon "button" at bounding box center [808, 262] width 10 height 10
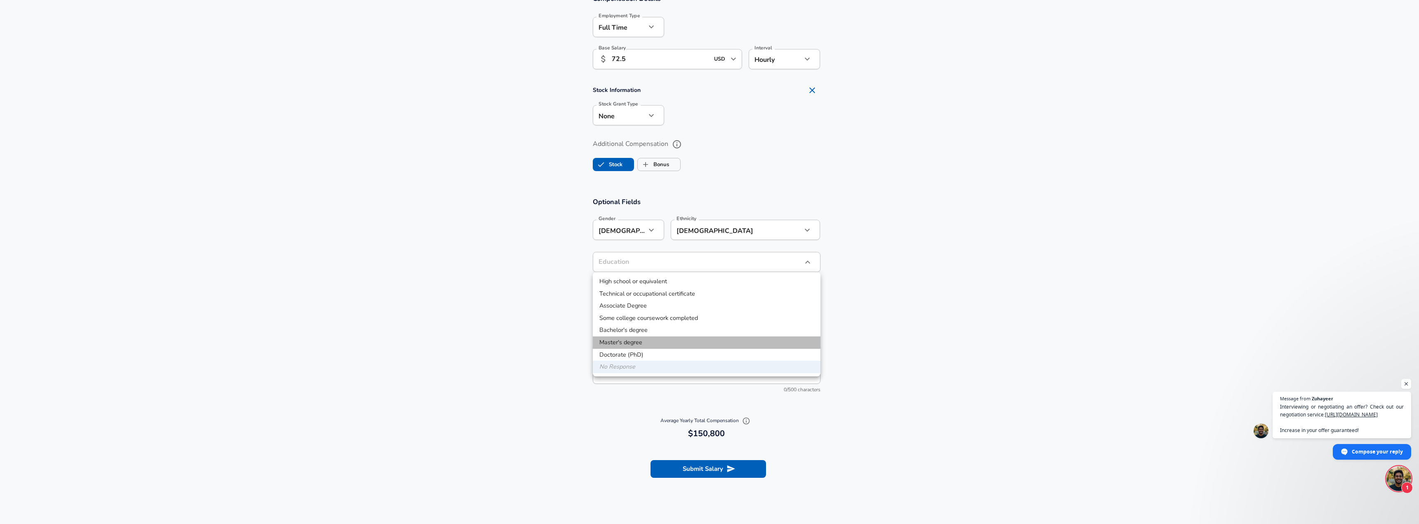
click at [742, 342] on li "Master's degree" at bounding box center [707, 343] width 228 height 12
type input "Masters degree"
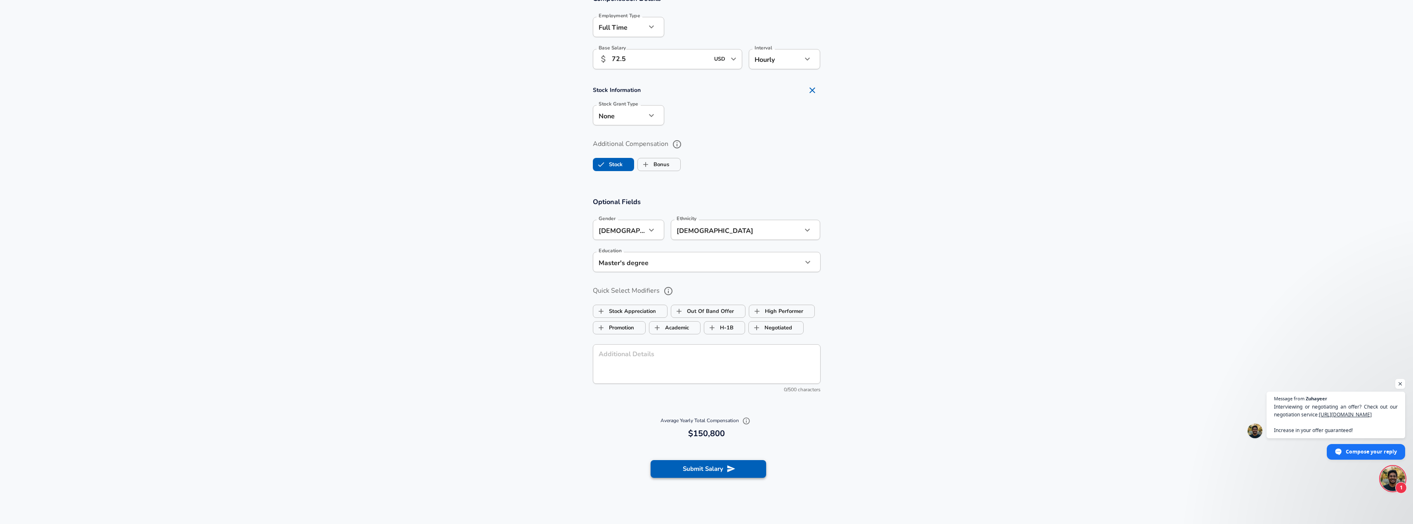
click at [720, 469] on button "Submit Salary" at bounding box center [708, 468] width 115 height 17
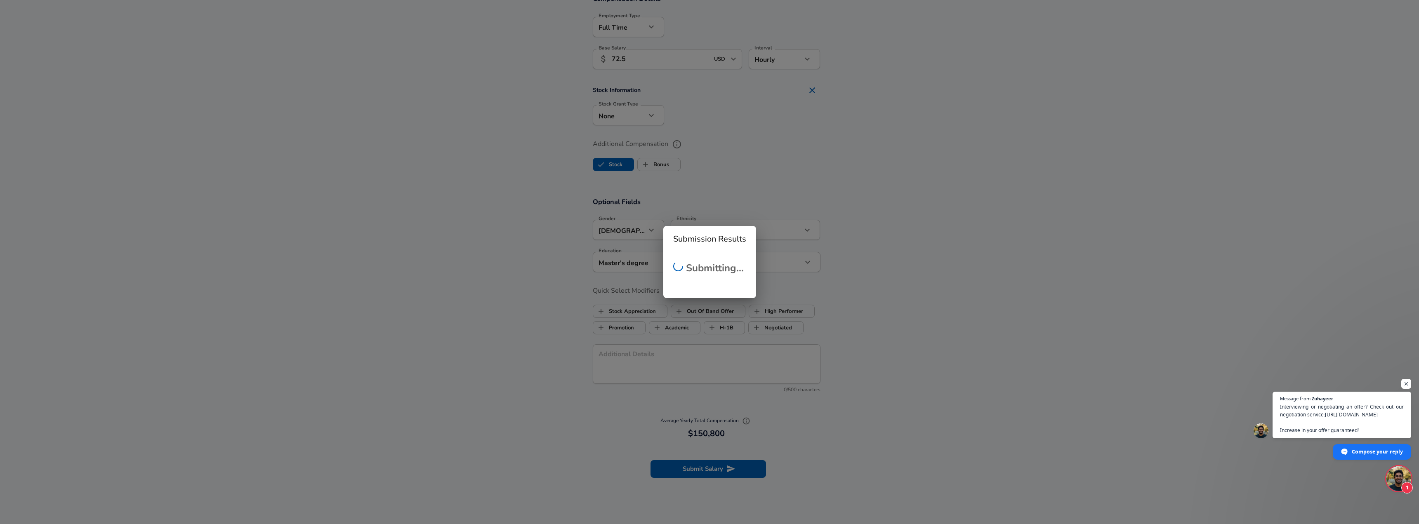
checkbox input "false"
